Goal: Navigation & Orientation: Find specific page/section

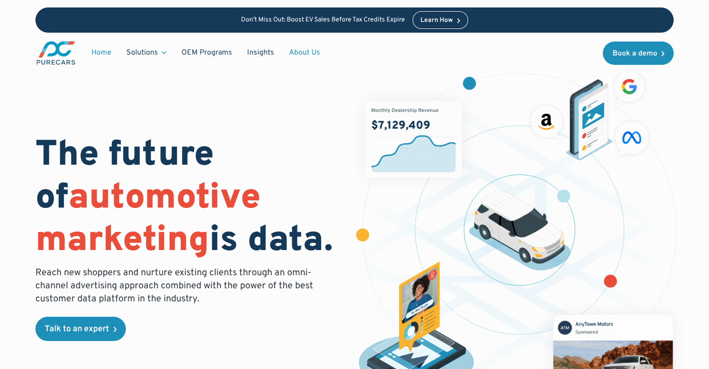
click at [328, 62] on link "About Us" at bounding box center [305, 53] width 46 height 18
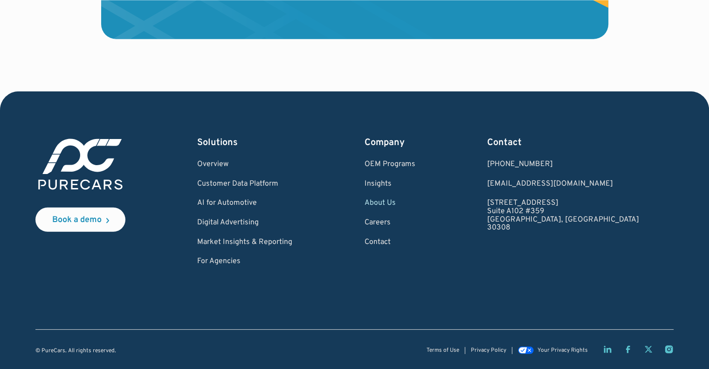
scroll to position [3355, 0]
click at [415, 219] on link "Careers" at bounding box center [389, 223] width 51 height 8
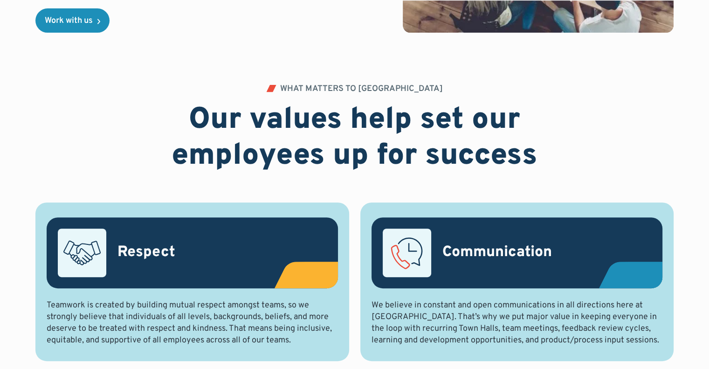
scroll to position [356, 0]
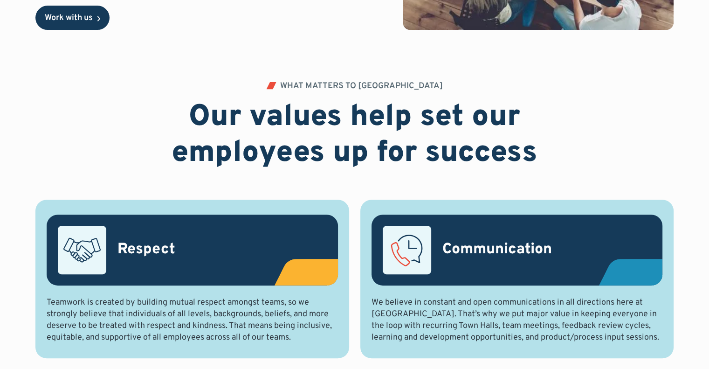
click at [93, 22] on div "Work with us" at bounding box center [69, 18] width 48 height 8
